Goal: Information Seeking & Learning: Learn about a topic

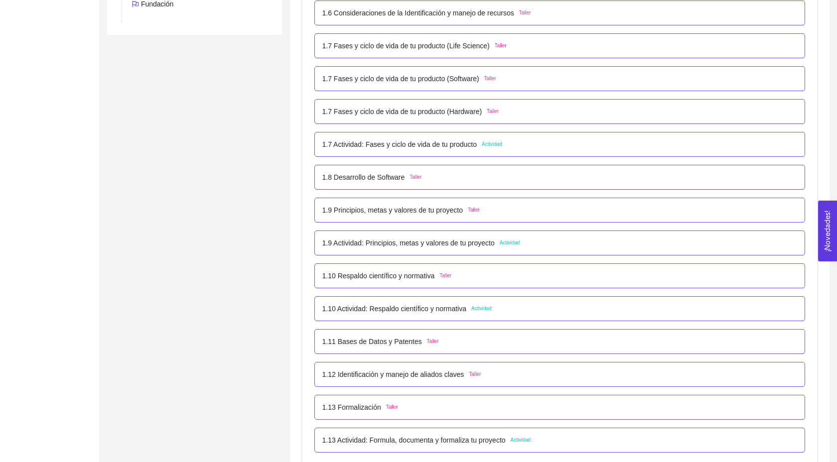
scroll to position [494, 0]
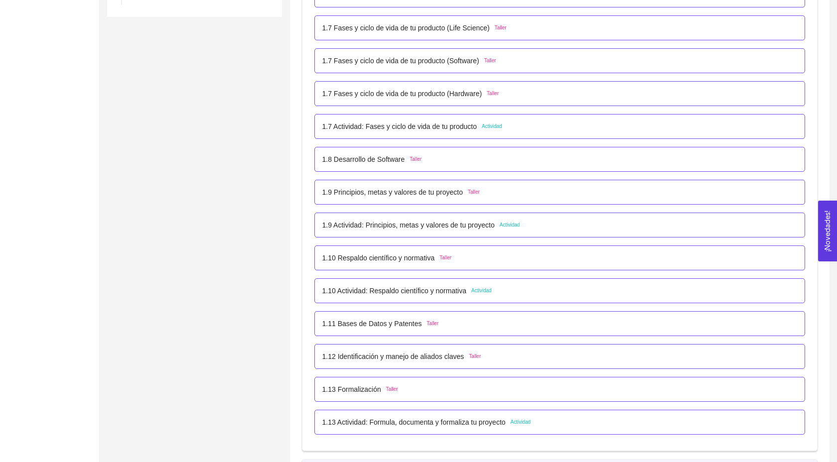
click at [403, 296] on p "1.10 Actividad: Respaldo científico y normativa" at bounding box center [394, 290] width 144 height 11
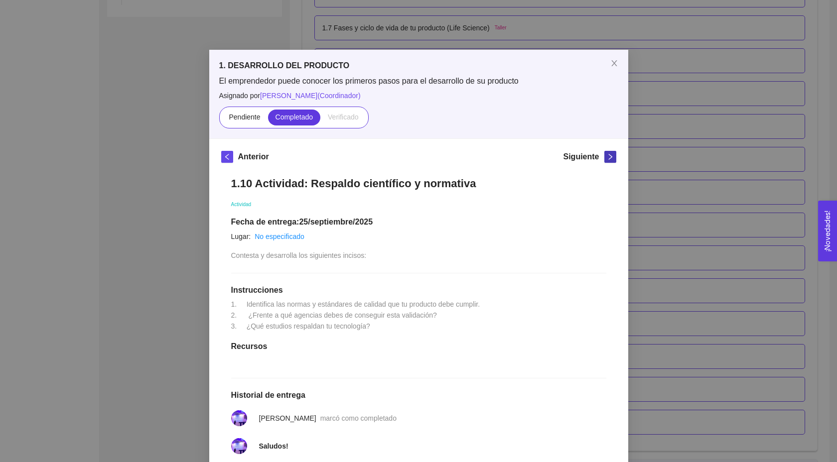
click at [605, 159] on span "right" at bounding box center [610, 156] width 11 height 7
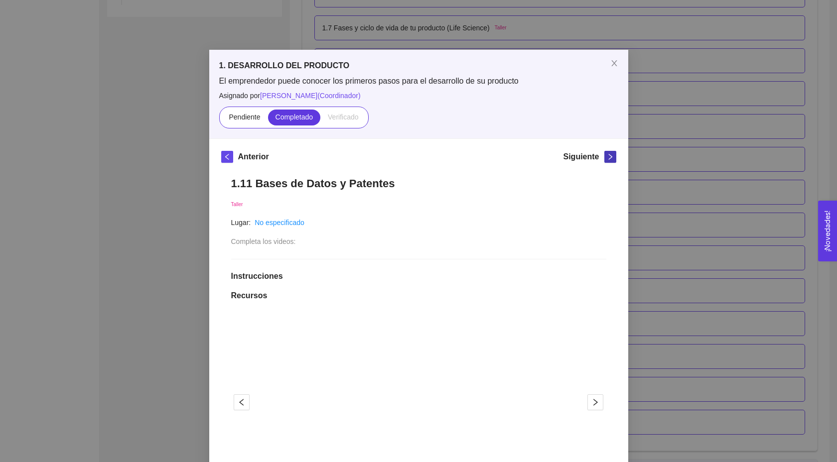
click at [608, 157] on icon "right" at bounding box center [610, 156] width 7 height 7
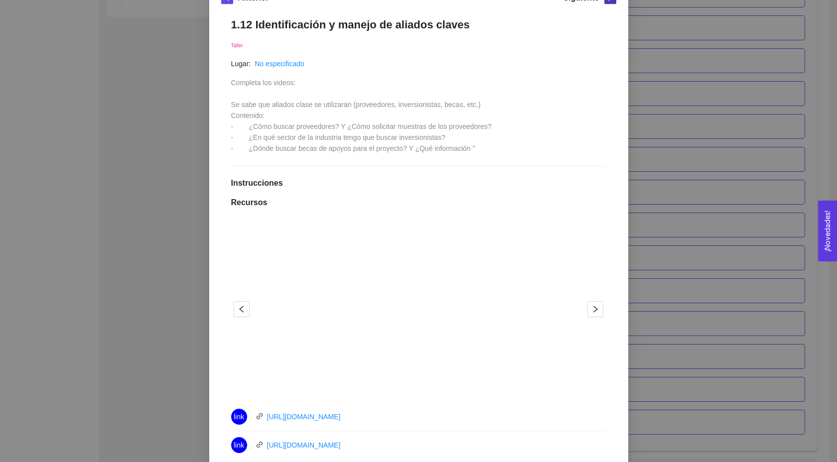
scroll to position [0, 0]
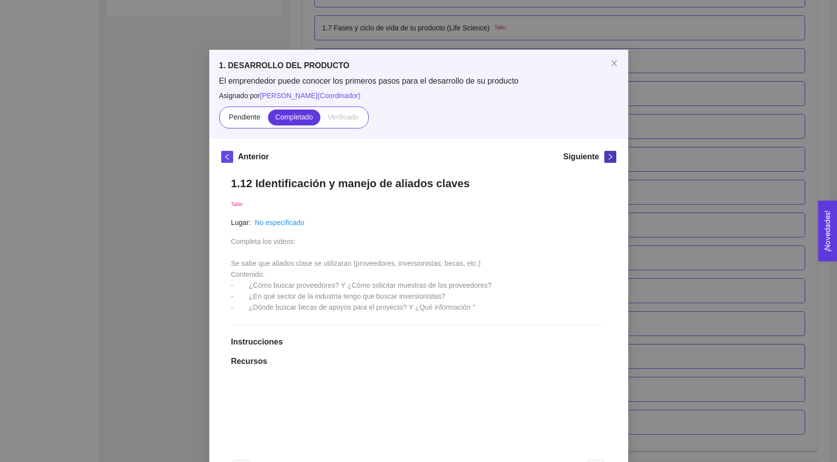
click at [609, 158] on icon "right" at bounding box center [609, 157] width 3 height 6
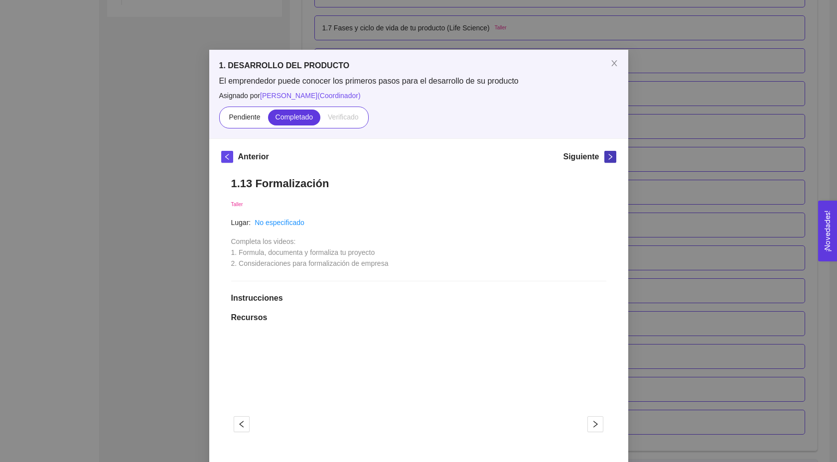
click at [608, 159] on icon "right" at bounding box center [609, 157] width 3 height 6
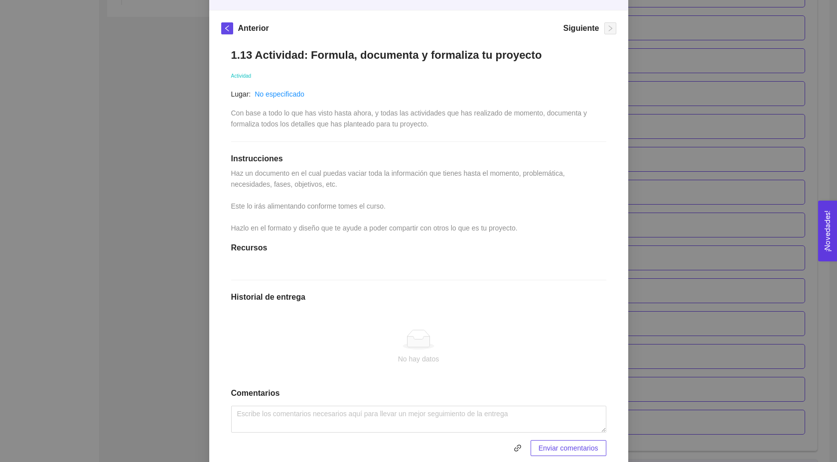
scroll to position [167, 0]
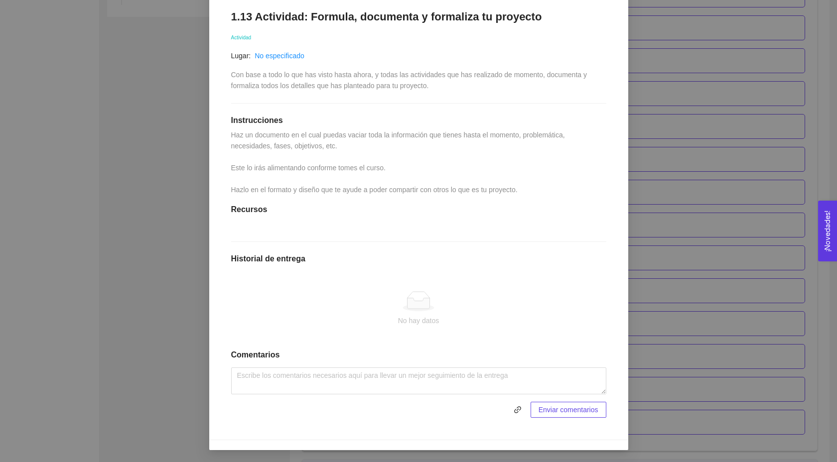
click at [567, 407] on span "Enviar comentarios" at bounding box center [568, 409] width 60 height 11
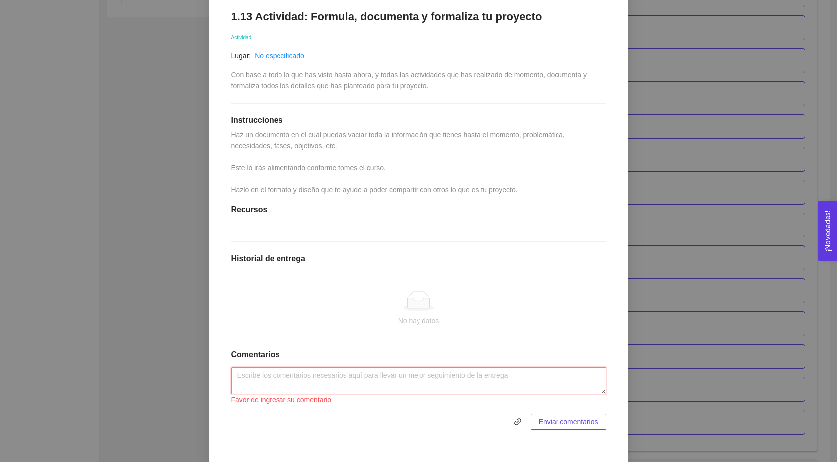
click at [446, 379] on textarea at bounding box center [418, 381] width 375 height 27
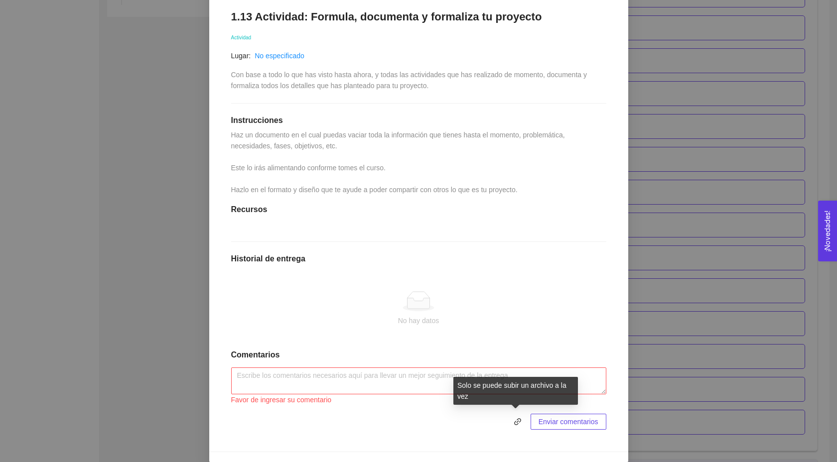
click at [524, 424] on div "Enviar comentarios" at bounding box center [418, 422] width 375 height 16
click at [517, 424] on icon "link" at bounding box center [517, 422] width 8 height 8
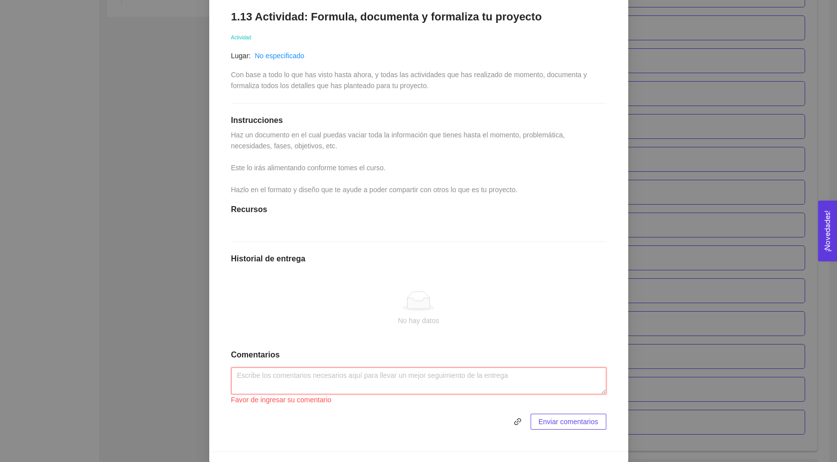
click at [364, 374] on textarea at bounding box center [418, 381] width 375 height 27
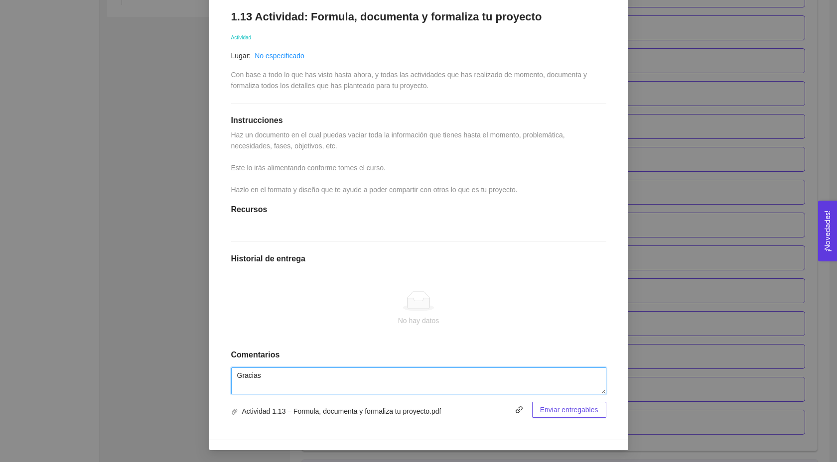
type textarea "Gracias"
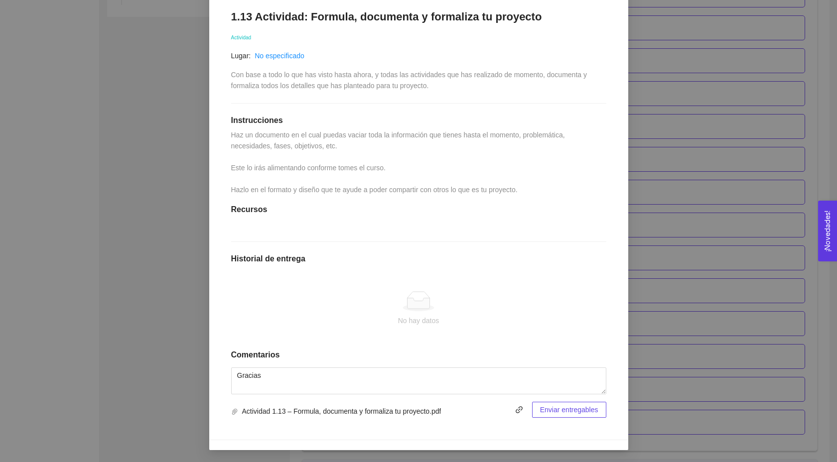
click at [579, 417] on button "Enviar entregables" at bounding box center [569, 410] width 74 height 16
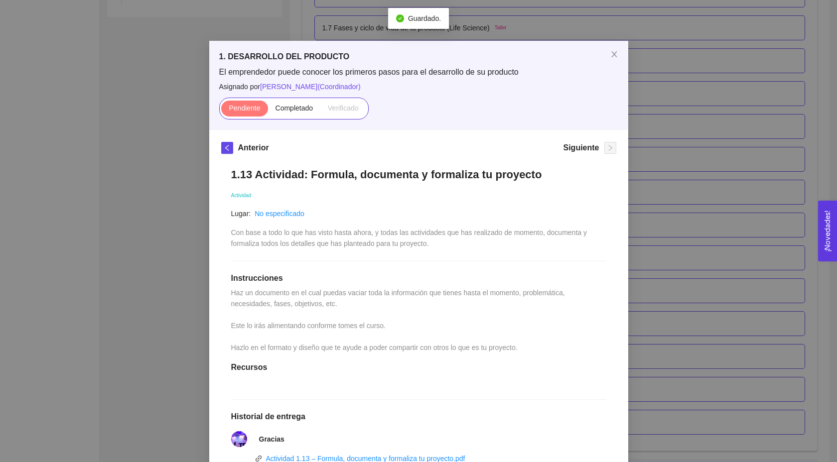
scroll to position [0, 0]
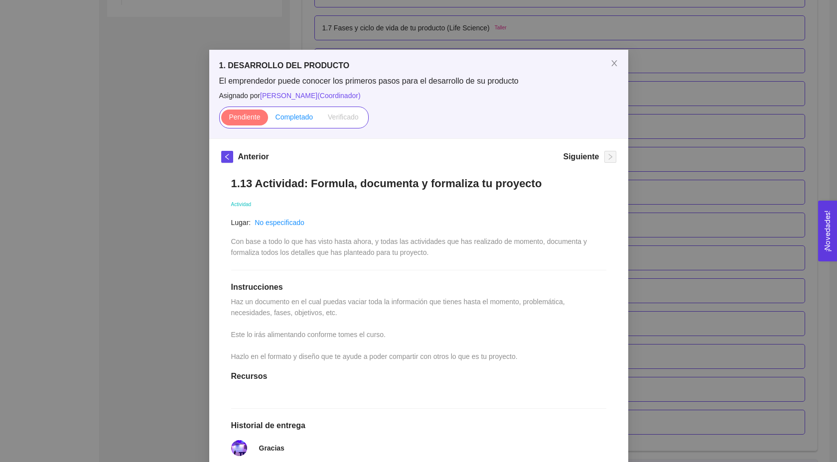
click at [303, 114] on span "Completado" at bounding box center [294, 117] width 38 height 8
click at [268, 120] on input "Completado" at bounding box center [268, 120] width 0 height 0
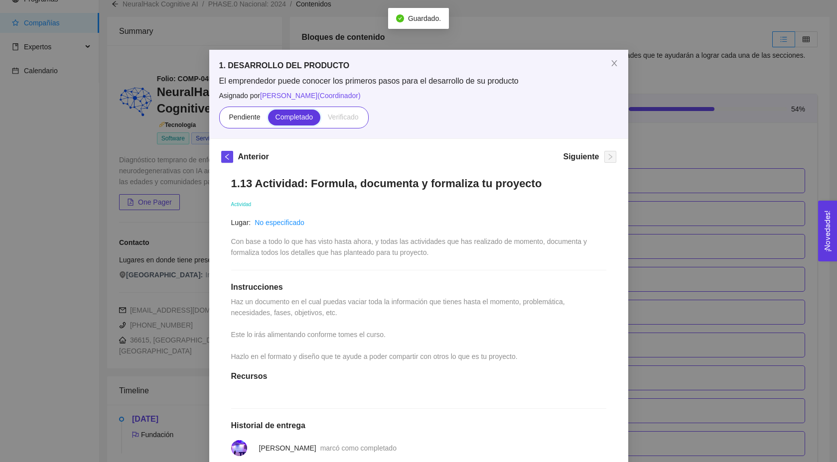
scroll to position [494, 0]
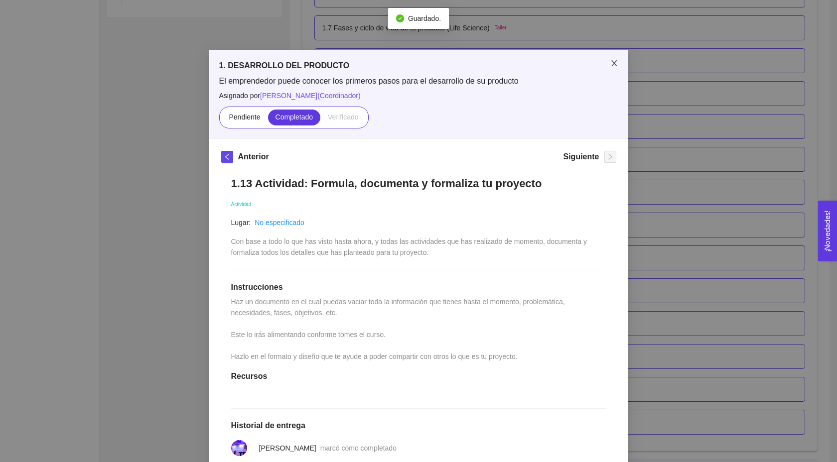
click at [616, 63] on icon "close" at bounding box center [614, 63] width 8 height 8
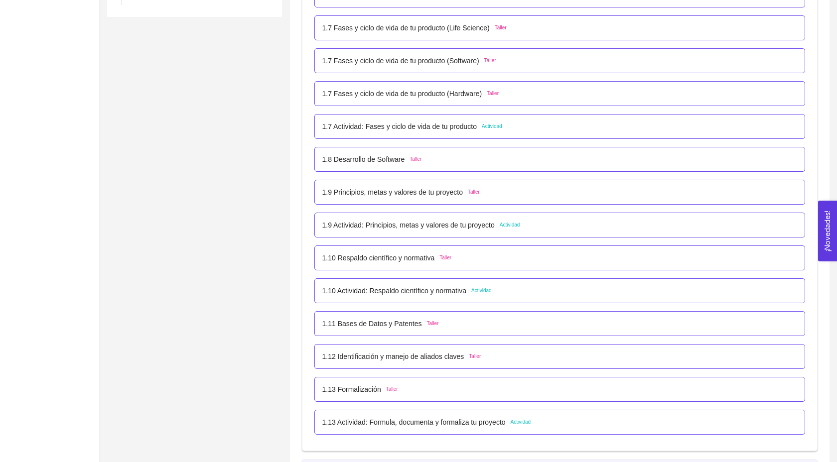
click at [474, 231] on p "1.9 Actividad: Principios, metas y valores de tu proyecto" at bounding box center [408, 225] width 172 height 11
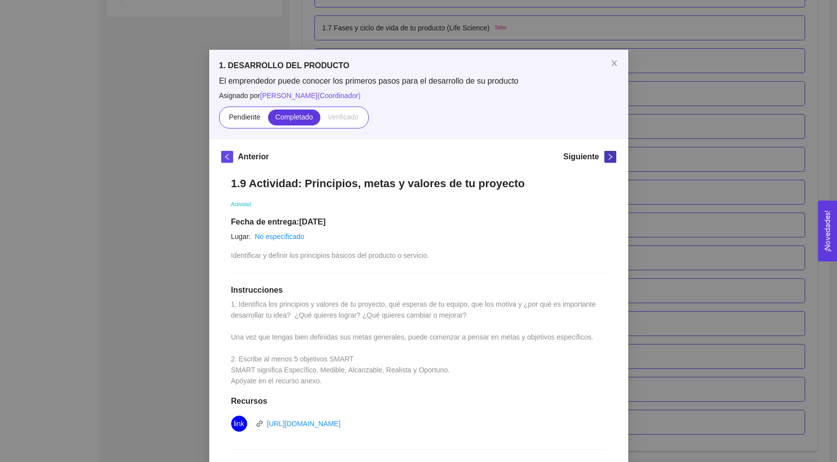
click at [611, 151] on button "button" at bounding box center [610, 157] width 12 height 12
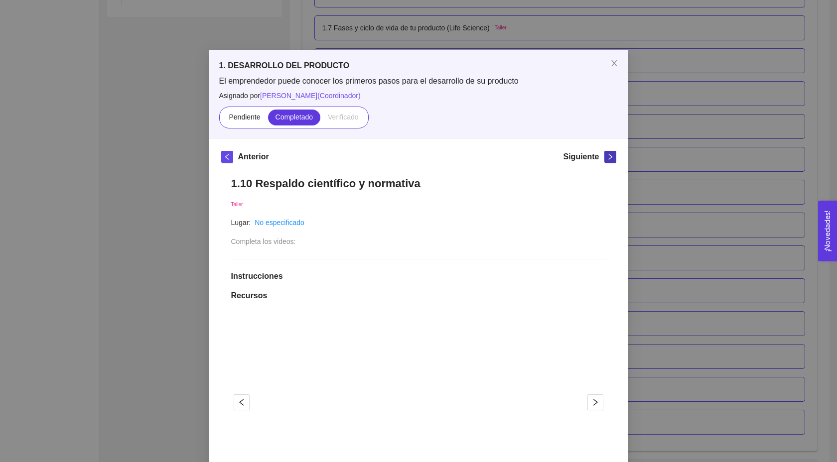
click at [611, 151] on button "button" at bounding box center [610, 157] width 12 height 12
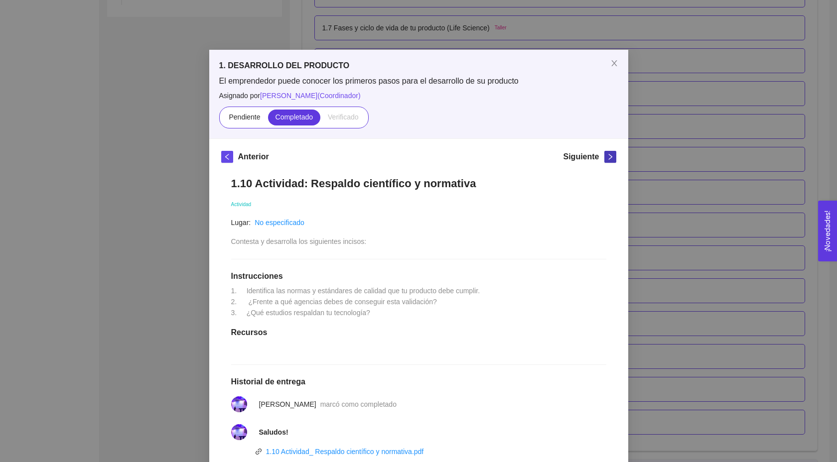
click at [611, 151] on button "button" at bounding box center [610, 157] width 12 height 12
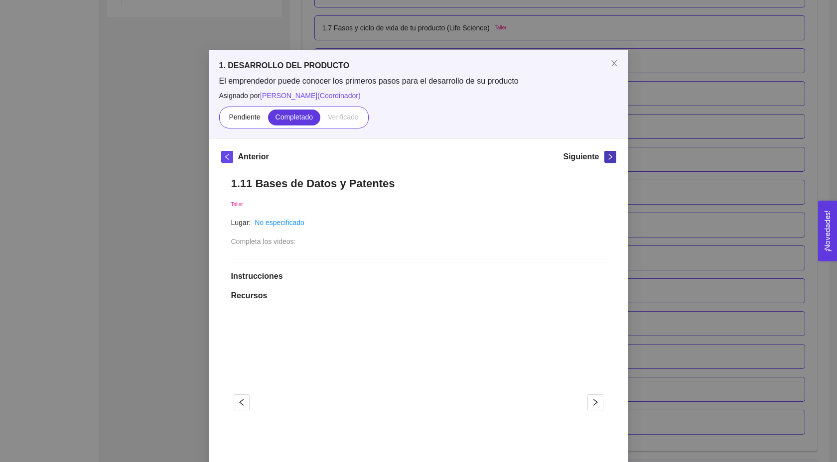
click at [611, 151] on button "button" at bounding box center [610, 157] width 12 height 12
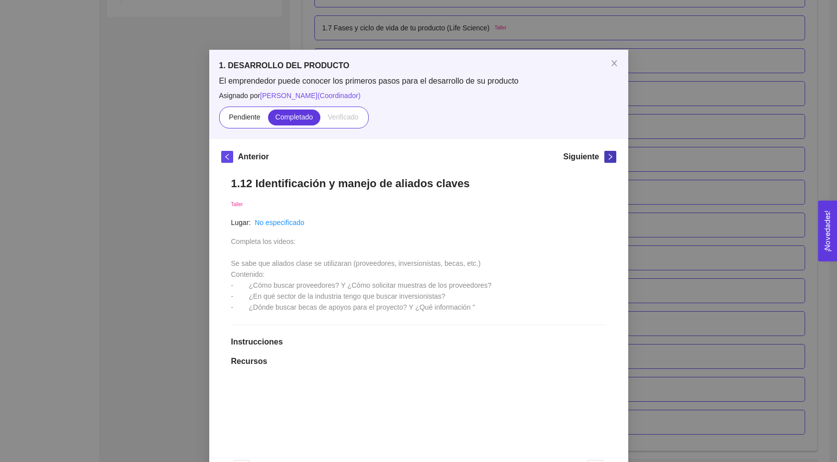
click at [611, 151] on button "button" at bounding box center [610, 157] width 12 height 12
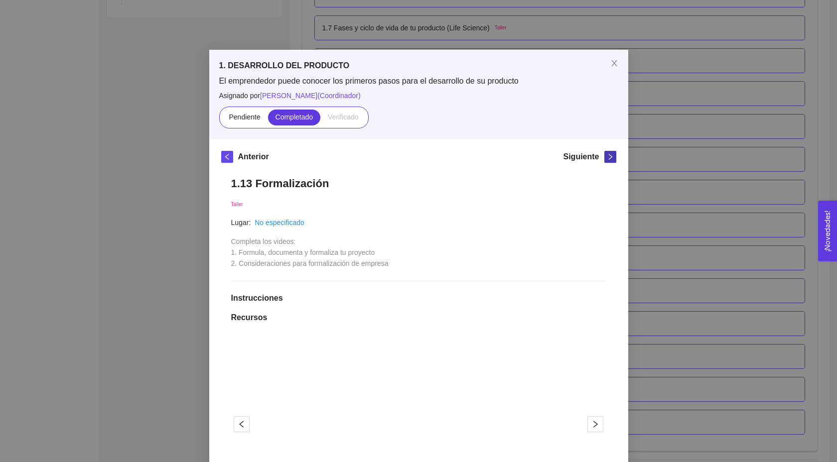
click at [611, 151] on button "button" at bounding box center [610, 157] width 12 height 12
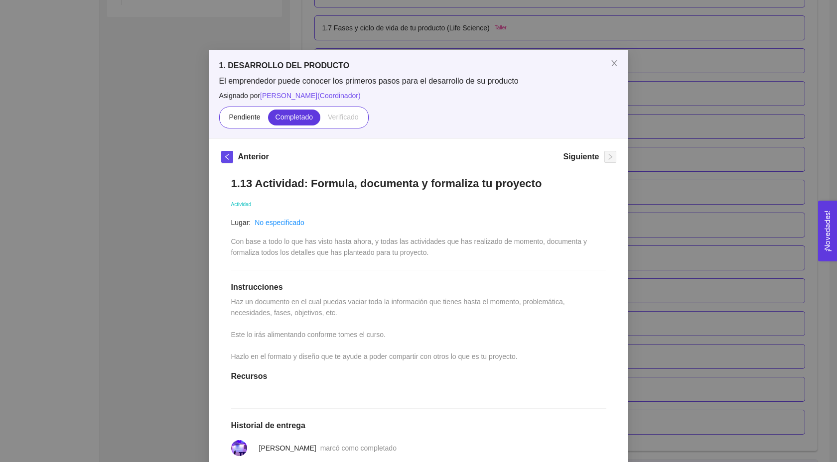
click at [656, 176] on div "1. DESARROLLO DEL PRODUCTO El emprendedor puede conocer los primeros pasos para…" at bounding box center [418, 231] width 837 height 462
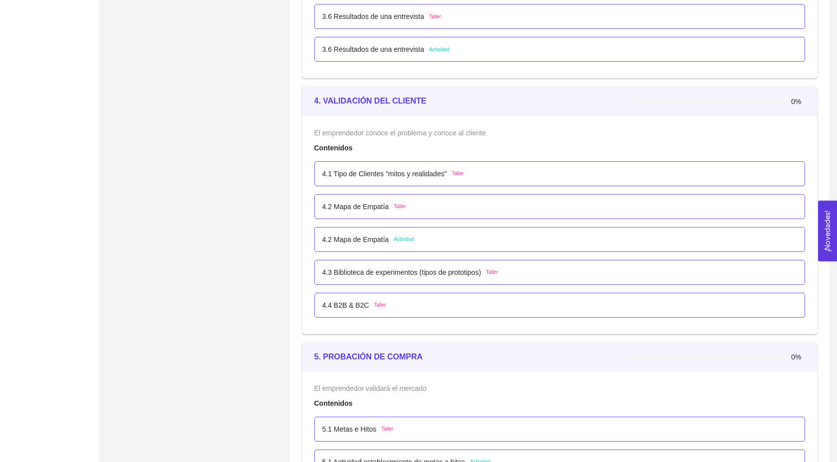
scroll to position [1557, 0]
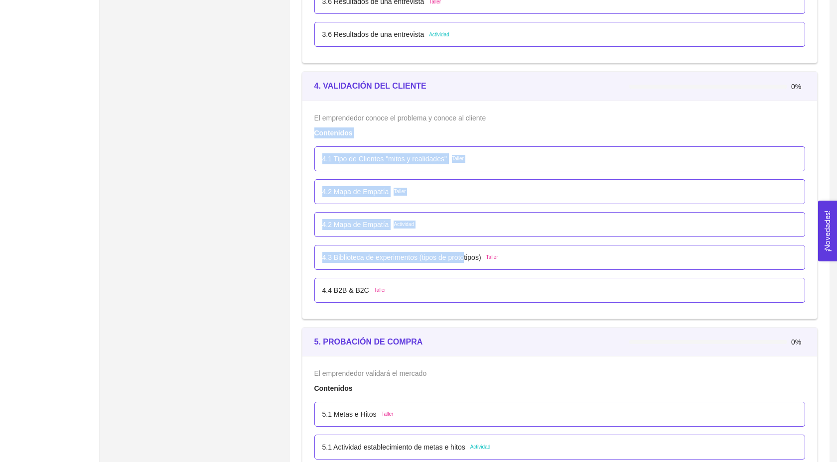
drag, startPoint x: 315, startPoint y: 145, endPoint x: 470, endPoint y: 273, distance: 200.6
click at [471, 272] on div "El emprendedor conoce el problema y conoce al cliente Contenidos 4.1 Tipo de Cl…" at bounding box center [559, 210] width 491 height 194
click at [470, 263] on p "4.3 Biblioteca de experimentos (tipos de prototipos)" at bounding box center [401, 257] width 159 height 11
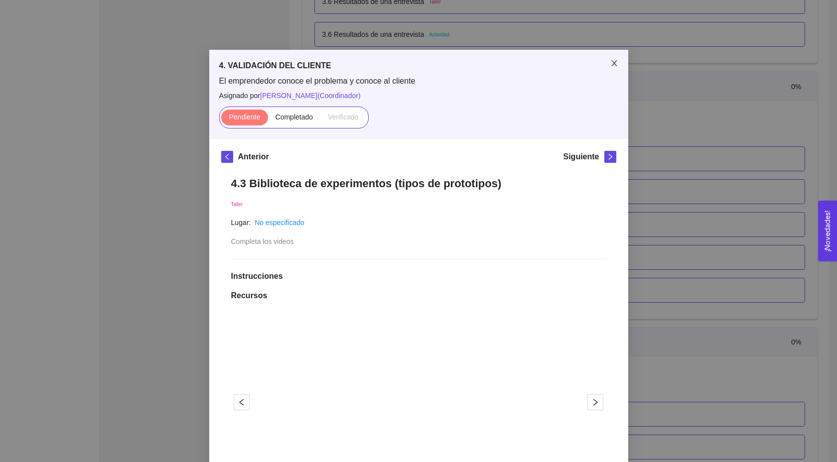
click at [614, 65] on icon "close" at bounding box center [614, 63] width 8 height 8
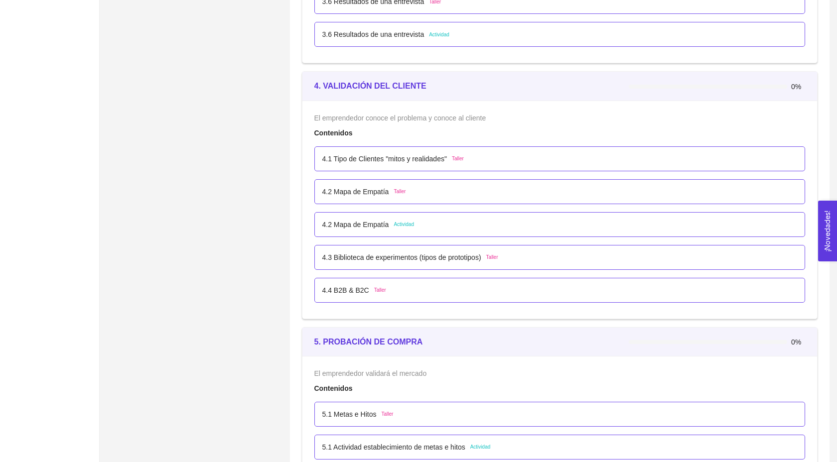
click at [450, 263] on p "4.3 Biblioteca de experimentos (tipos de prototipos)" at bounding box center [401, 257] width 159 height 11
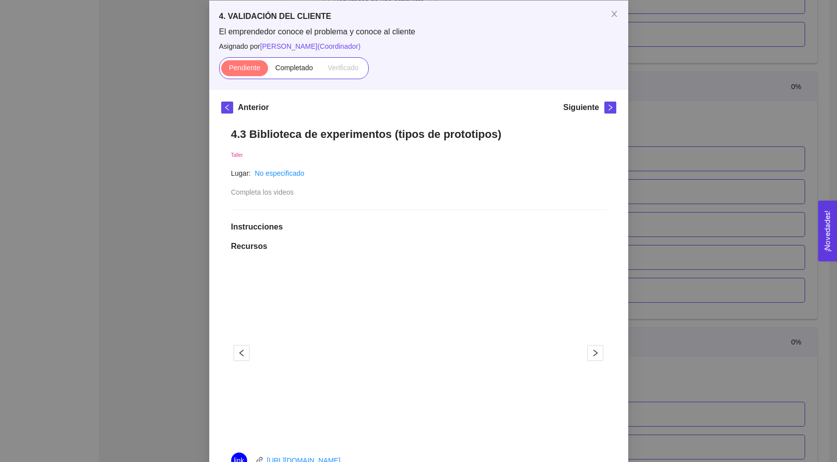
scroll to position [49, 0]
click at [648, 329] on div "4. VALIDACIÓN DEL CLIENTE El emprendedor conoce el problema y conoce al cliente…" at bounding box center [418, 231] width 837 height 462
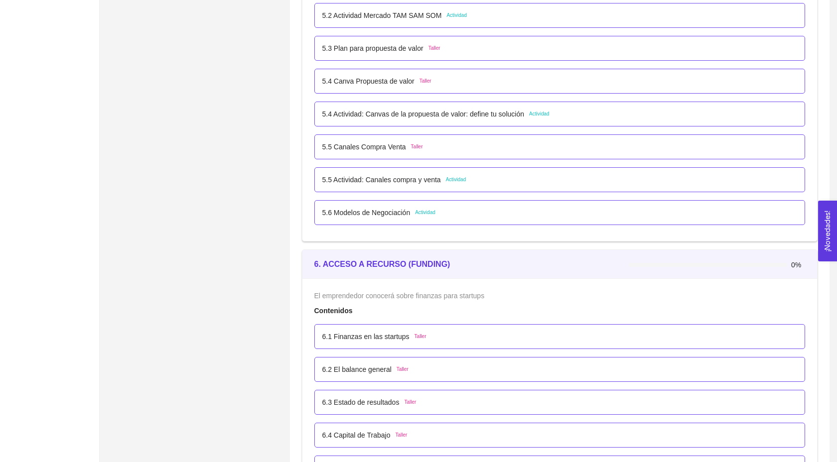
scroll to position [2073, 0]
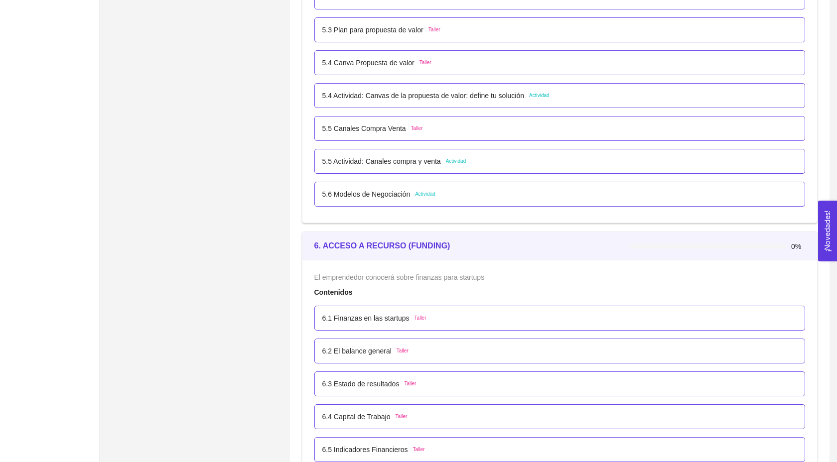
click at [456, 260] on div "6. ACCESO A RECURSO (FUNDING)" at bounding box center [471, 246] width 315 height 28
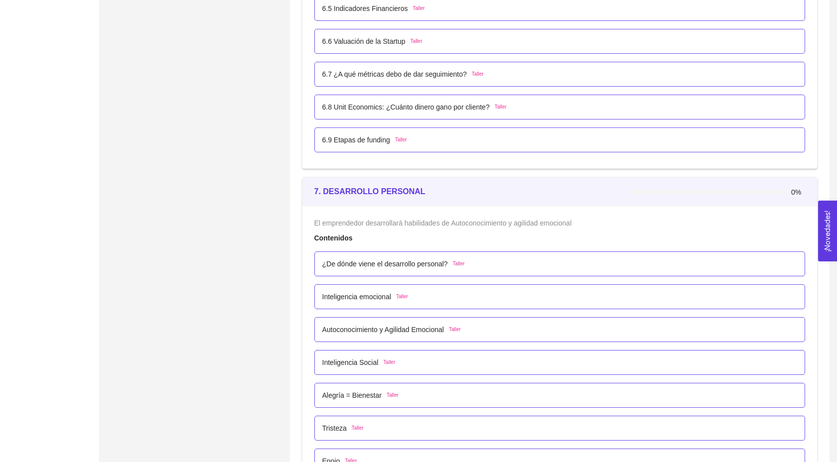
scroll to position [2525, 0]
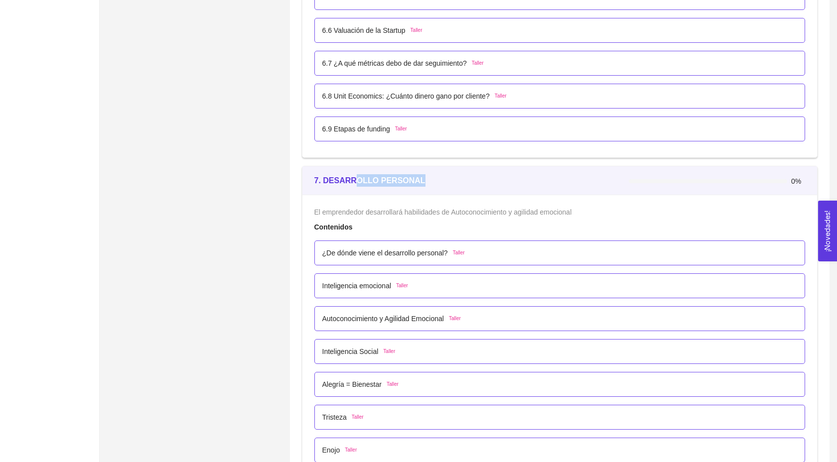
drag, startPoint x: 353, startPoint y: 195, endPoint x: 425, endPoint y: 196, distance: 72.2
click at [425, 187] on div "7. DESARROLLO PERSONAL" at bounding box center [471, 180] width 315 height 12
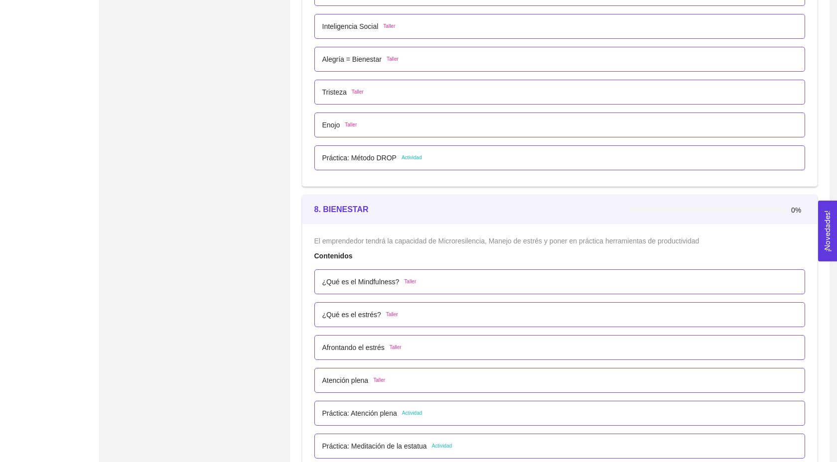
scroll to position [2858, 0]
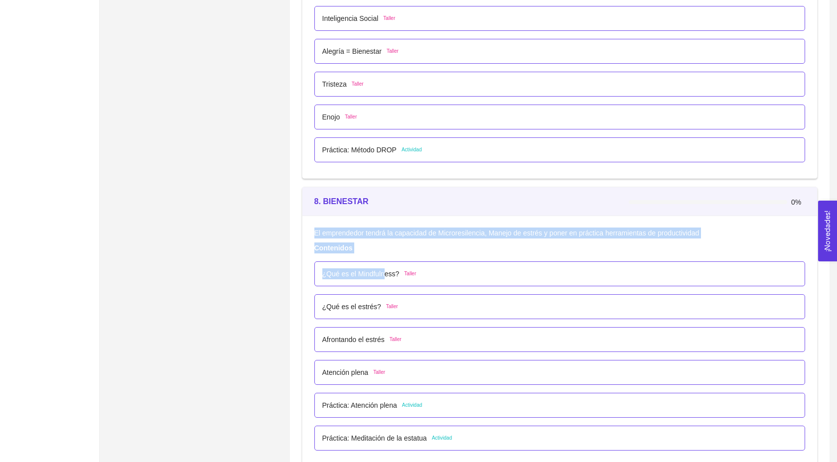
drag, startPoint x: 311, startPoint y: 271, endPoint x: 386, endPoint y: 287, distance: 76.9
click at [386, 287] on div "El emprendedor tendrá la capacidad de Microresilencia, Manejo de estrés y poner…" at bounding box center [559, 341] width 515 height 251
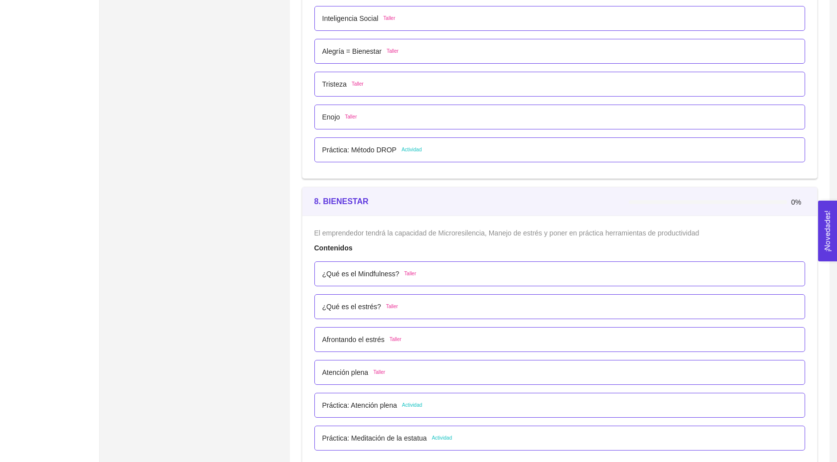
click at [306, 295] on div "El emprendedor tendrá la capacidad de Microresilencia, Manejo de estrés y poner…" at bounding box center [559, 341] width 515 height 251
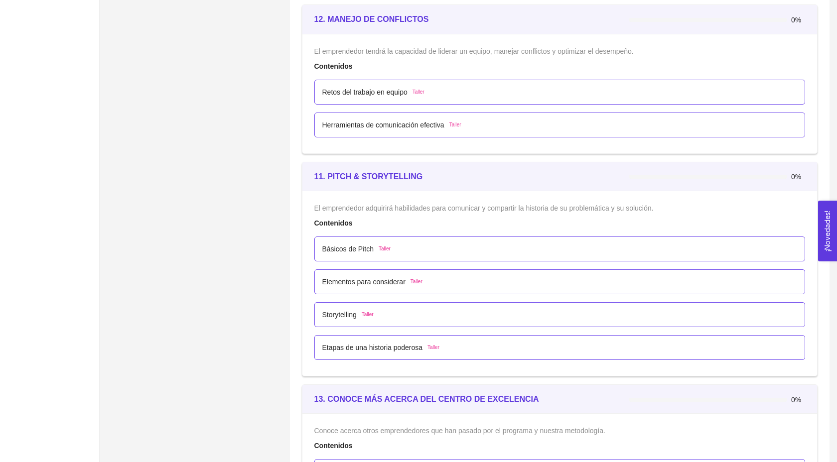
scroll to position [4013, 0]
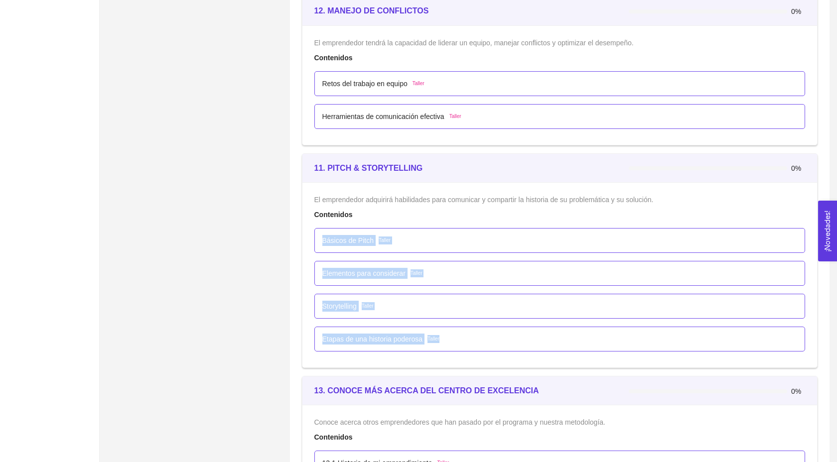
drag, startPoint x: 315, startPoint y: 250, endPoint x: 429, endPoint y: 355, distance: 155.1
click at [431, 355] on ul "Básicos de Pitch Taller Elementos para considerar Taller Storytelling Taller Et…" at bounding box center [559, 289] width 491 height 131
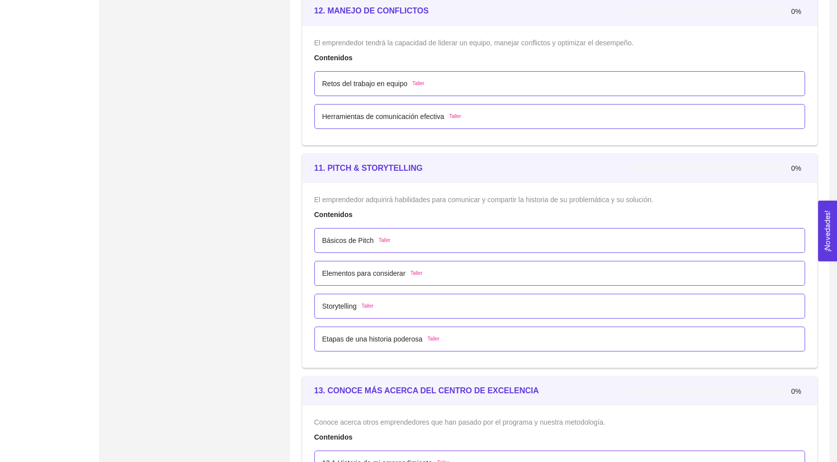
click at [452, 367] on div "El emprendedor adquirirá habilidades para comunicar y compartir la historia de …" at bounding box center [559, 274] width 515 height 185
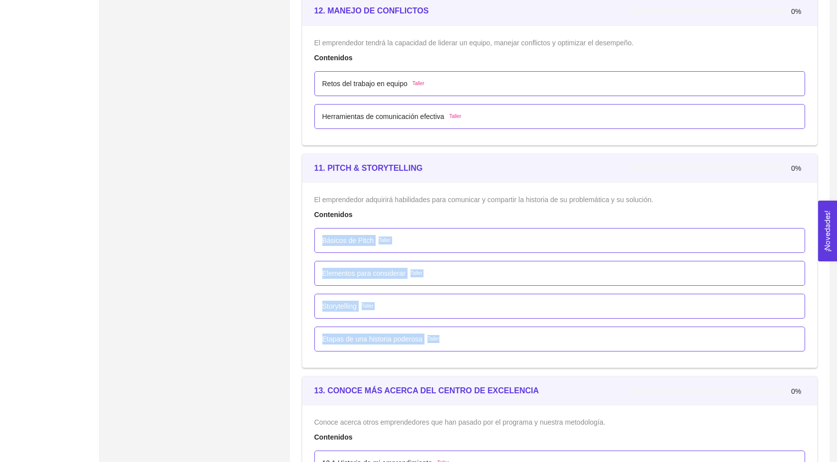
drag, startPoint x: 452, startPoint y: 367, endPoint x: 320, endPoint y: 246, distance: 179.1
click at [320, 246] on div "El emprendedor adquirirá habilidades para comunicar y compartir la historia de …" at bounding box center [559, 274] width 515 height 185
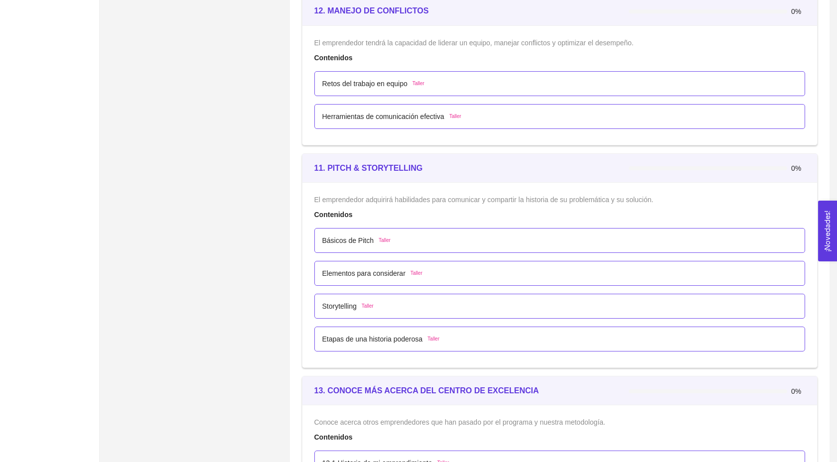
click at [308, 256] on div "El emprendedor adquirirá habilidades para comunicar y compartir la historia de …" at bounding box center [559, 274] width 515 height 185
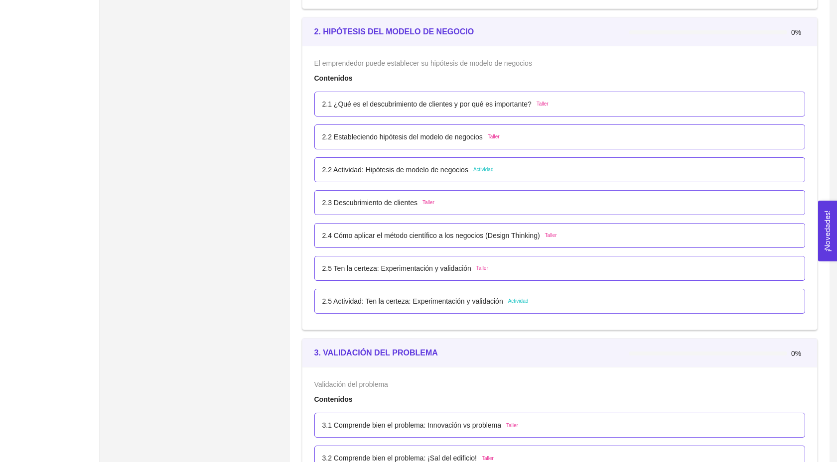
scroll to position [936, 0]
click at [498, 110] on p "2.1 ¿Qué es el descubrimiento de clientes y por qué es importante?" at bounding box center [426, 104] width 209 height 11
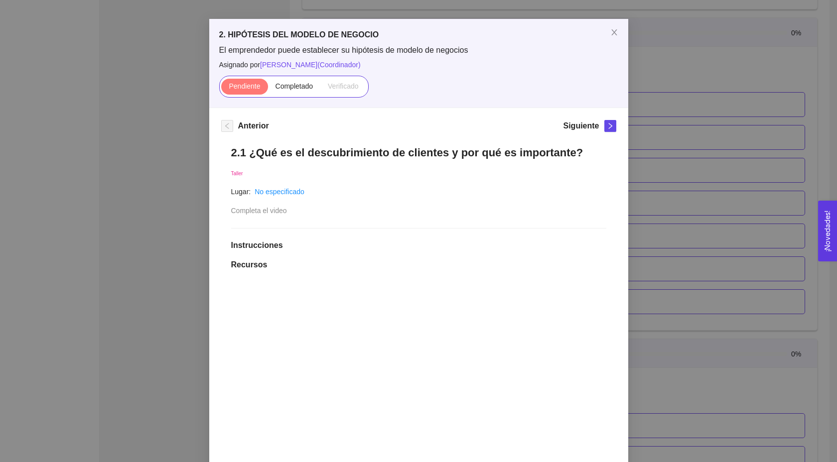
scroll to position [0, 0]
